Goal: Task Accomplishment & Management: Complete application form

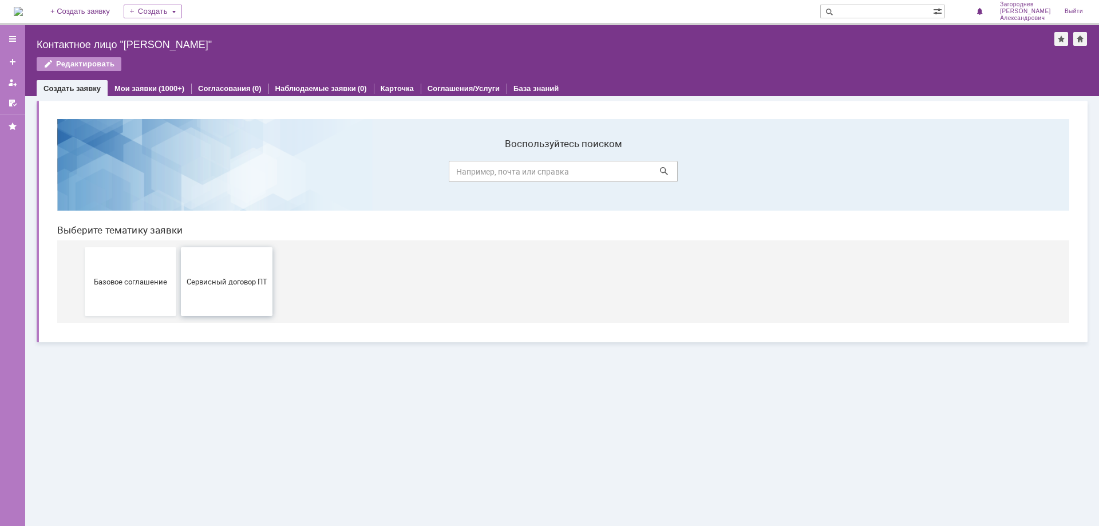
click at [214, 272] on button "Сервисный договор ПТ" at bounding box center [227, 281] width 92 height 69
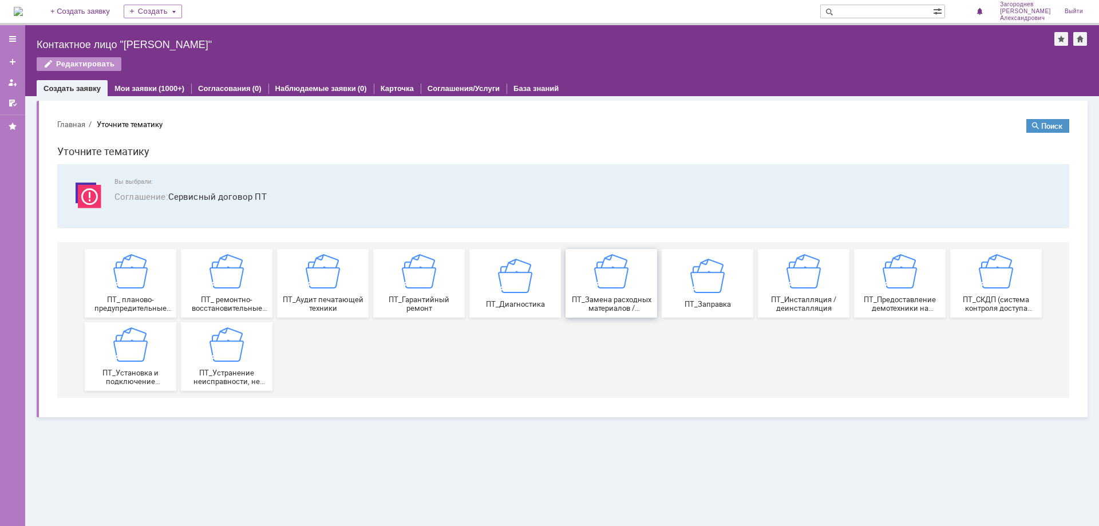
click at [616, 280] on img at bounding box center [611, 271] width 34 height 34
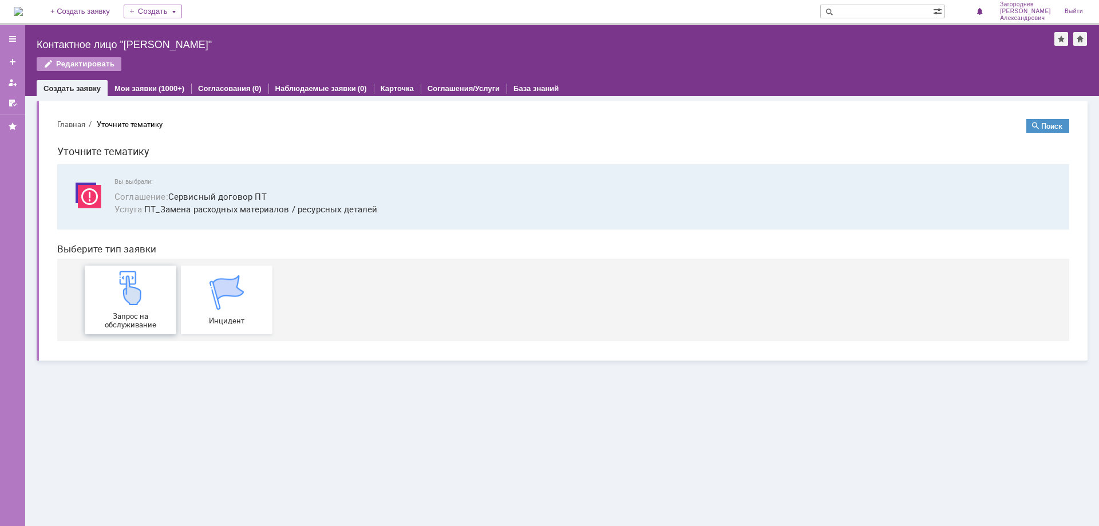
click at [148, 305] on div "Запрос на обслуживание" at bounding box center [130, 300] width 85 height 58
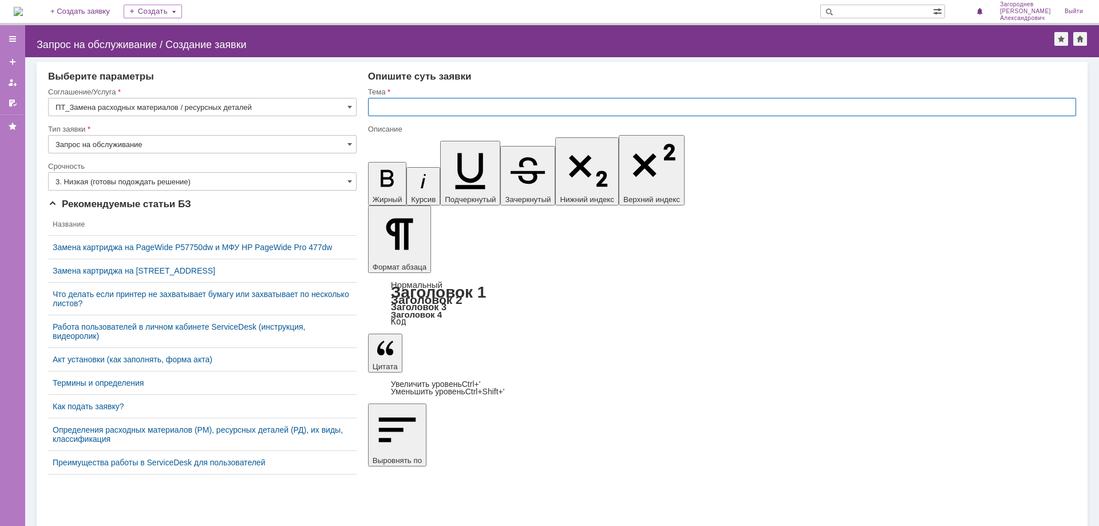
click at [564, 104] on input "text" at bounding box center [722, 107] width 708 height 18
type input "замена картриджа"
